Goal: Information Seeking & Learning: Understand process/instructions

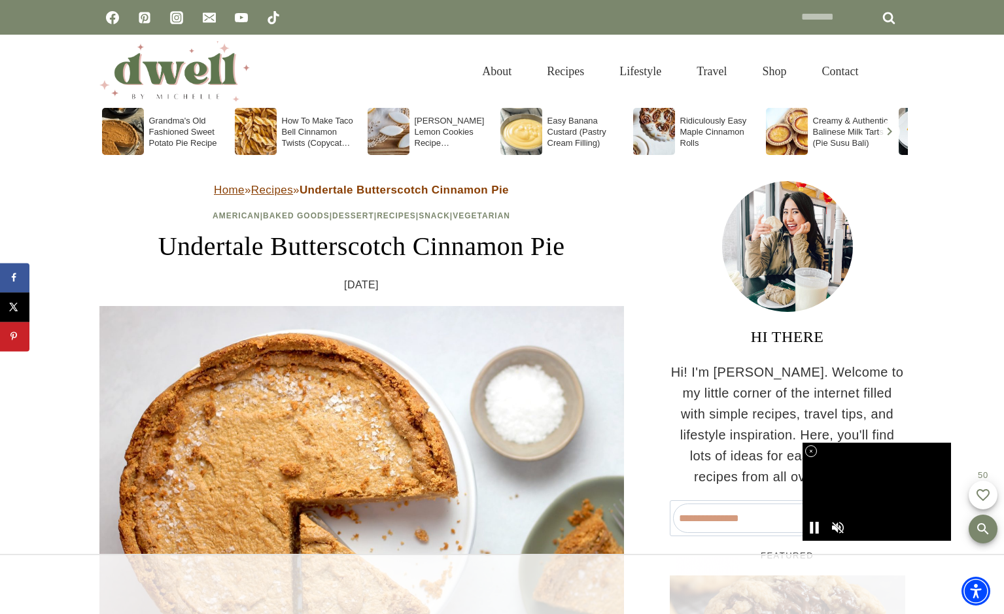
drag, startPoint x: 320, startPoint y: 1, endPoint x: 10, endPoint y: 158, distance: 347.8
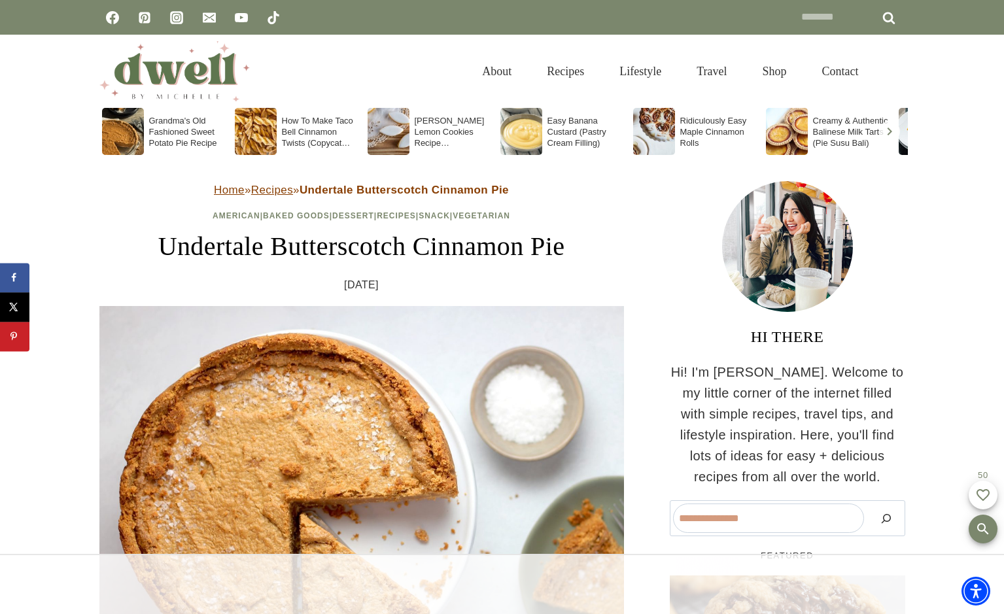
click at [44, 85] on div "About Recipes Lifestyle Travel Shop Contact Search" at bounding box center [502, 71] width 1004 height 73
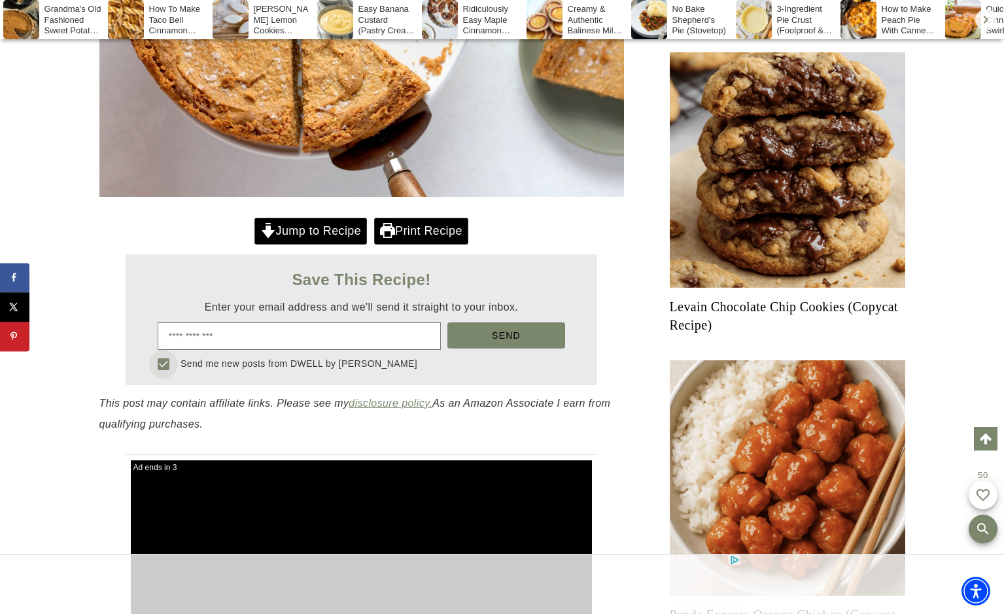
click at [165, 362] on soso-icon at bounding box center [164, 364] width 16 height 16
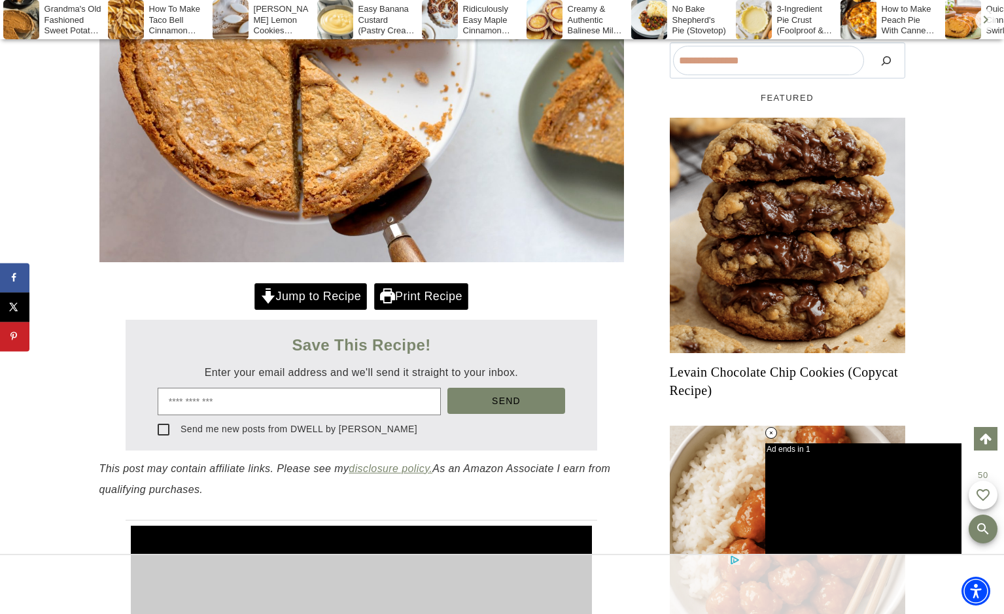
click at [323, 295] on link "Jump to Recipe" at bounding box center [310, 296] width 112 height 27
